Goal: Task Accomplishment & Management: Manage account settings

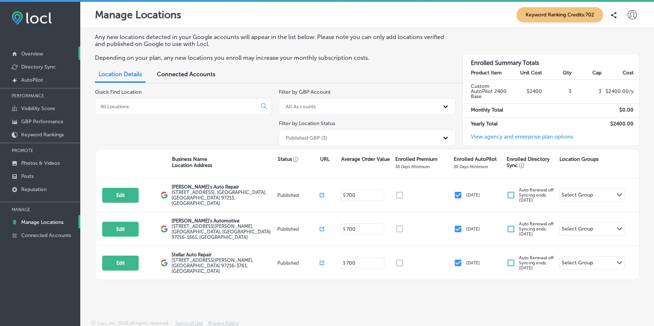
click at [33, 54] on p "Overview" at bounding box center [32, 54] width 22 height 6
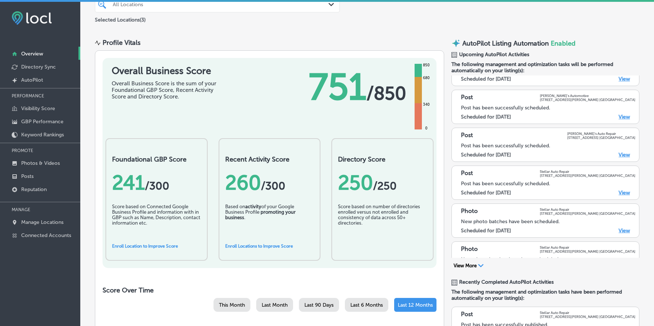
scroll to position [543, 0]
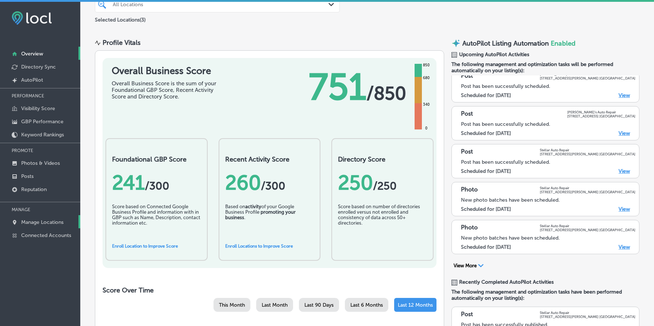
click at [41, 221] on p "Manage Locations" at bounding box center [42, 222] width 42 height 6
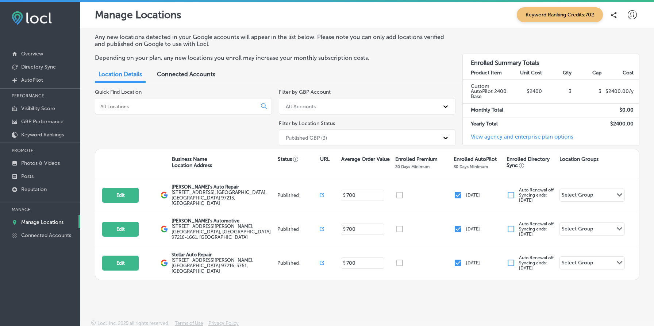
scroll to position [2, 0]
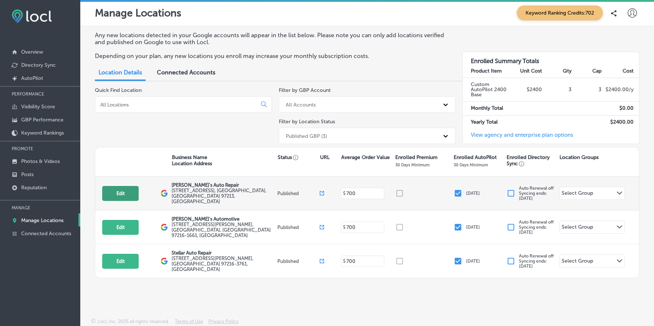
click at [112, 190] on button "Edit" at bounding box center [120, 193] width 37 height 15
select select "US"
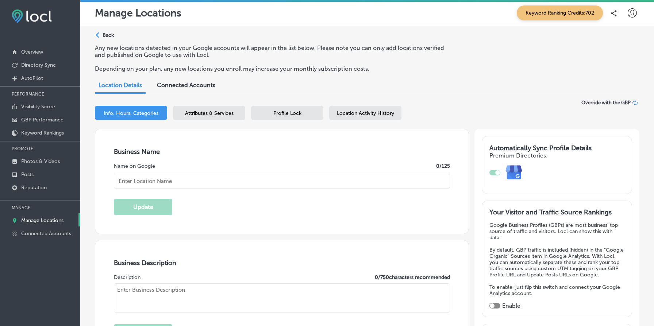
type input "[PERSON_NAME]'s Auto Repair"
type textarea "At [PERSON_NAME]'s Auto Repair, we elevate your auto care experience with top-n…"
type input "[STREET_ADDRESS]"
type input "[GEOGRAPHIC_DATA]"
type input "97213"
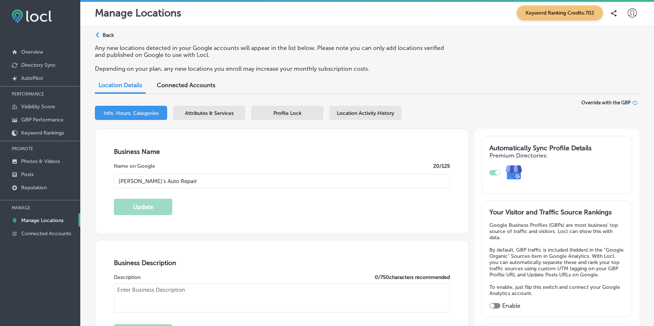
type input "US"
type input "[URL][DOMAIN_NAME]"
checkbox input "true"
type textarea "At [PERSON_NAME]'s Auto Repair, we elevate your auto care experience with top-n…"
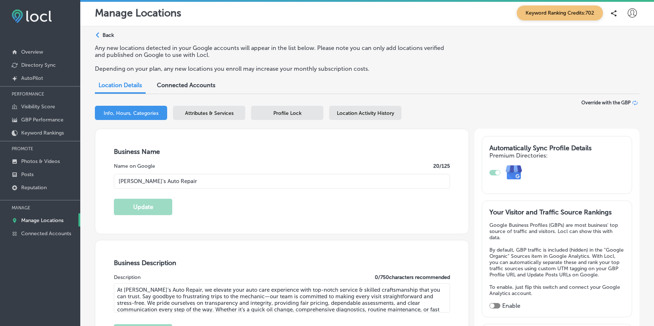
type input "[PHONE_NUMBER]"
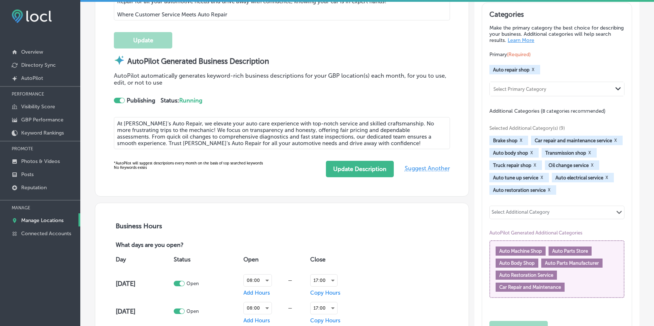
scroll to position [324, 0]
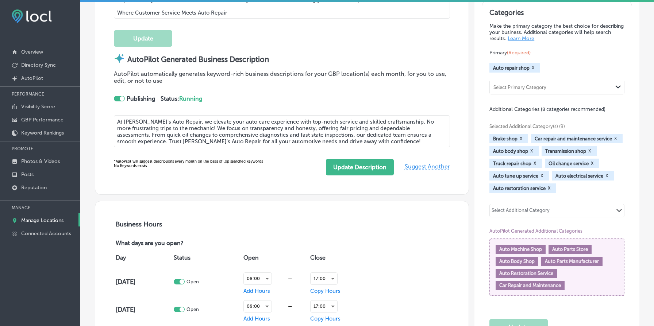
click at [196, 126] on textarea "At [PERSON_NAME]'s Auto Repair, we elevate your auto care experience with top-n…" at bounding box center [282, 131] width 336 height 32
click at [252, 88] on div "AutoPilot automatically generates keyword-rich business descriptions for your G…" at bounding box center [282, 92] width 336 height 45
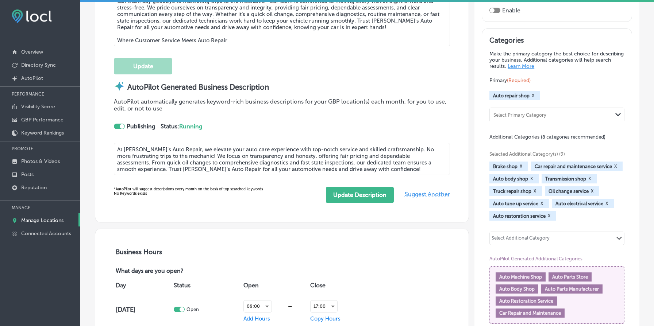
scroll to position [288, 0]
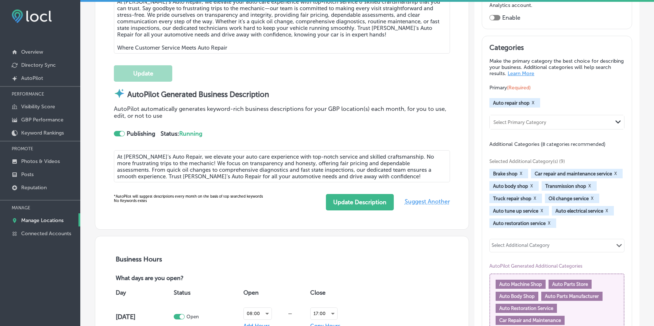
click at [346, 111] on p "AutoPilot automatically generates keyword-rich business descriptions for your G…" at bounding box center [282, 113] width 336 height 14
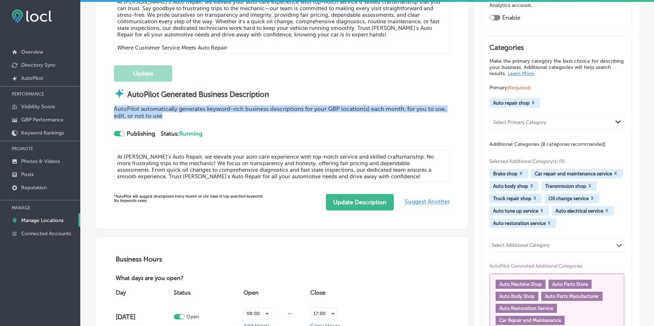
click at [346, 111] on p "AutoPilot automatically generates keyword-rich business descriptions for your G…" at bounding box center [282, 113] width 336 height 14
